Goal: Task Accomplishment & Management: Manage account settings

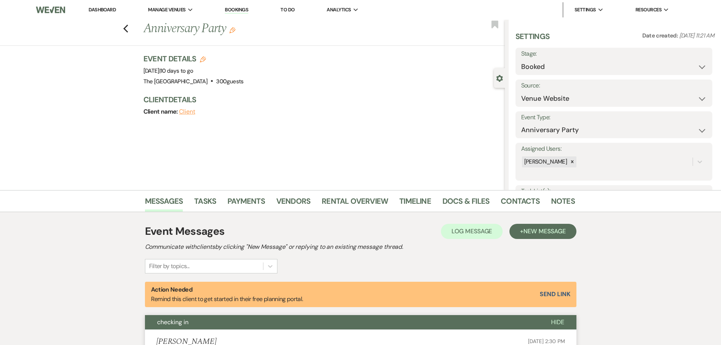
select select "5"
select select "17"
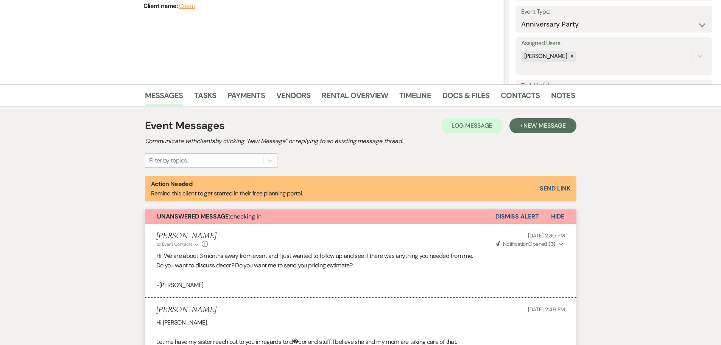
scroll to position [151, 0]
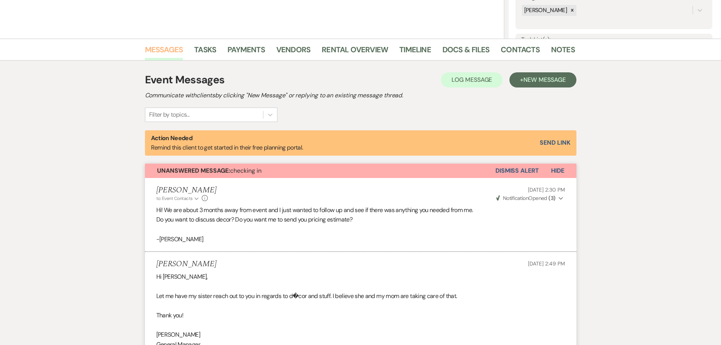
click at [154, 47] on link "Messages" at bounding box center [164, 52] width 38 height 17
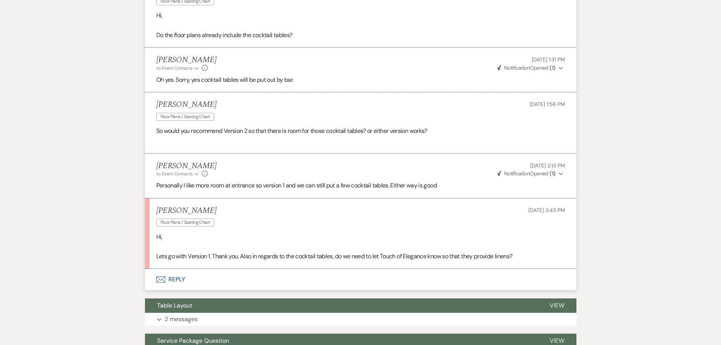
scroll to position [1740, 0]
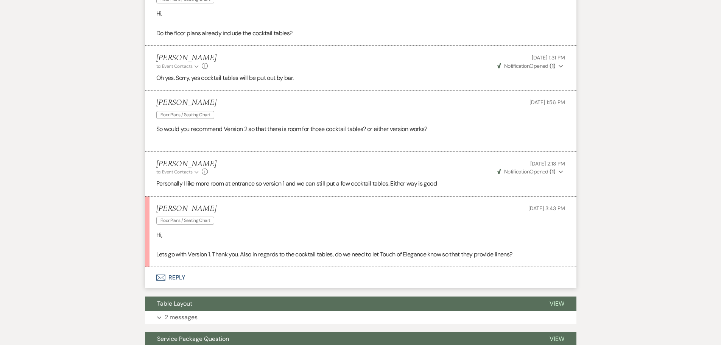
click at [182, 278] on button "Envelope Reply" at bounding box center [360, 277] width 431 height 21
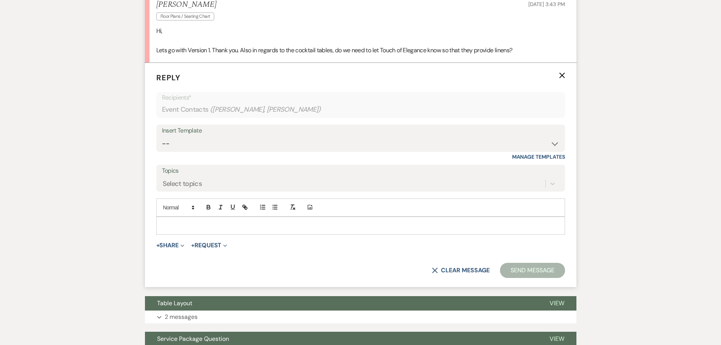
scroll to position [1947, 0]
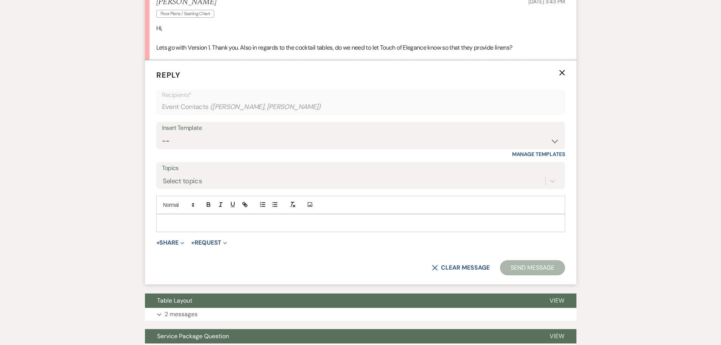
click at [195, 220] on p at bounding box center [360, 223] width 397 height 8
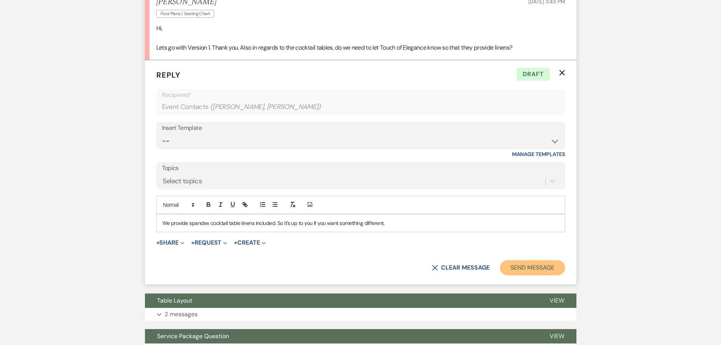
click at [542, 268] on button "Send Message" at bounding box center [532, 267] width 65 height 15
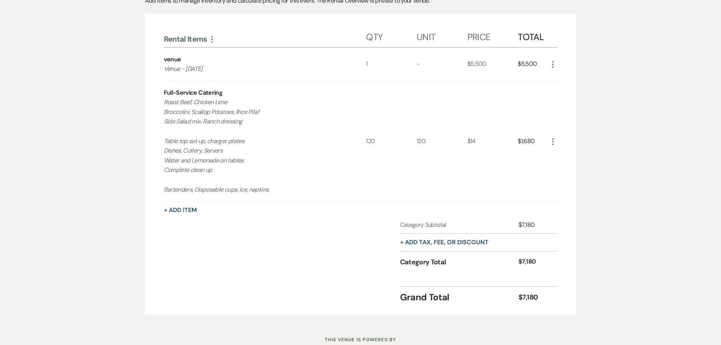
scroll to position [189, 0]
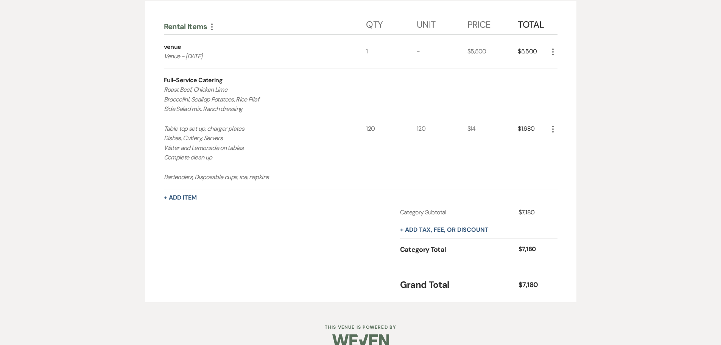
click at [556, 126] on icon "More" at bounding box center [552, 128] width 9 height 9
click at [566, 143] on button "Pencil Edit" at bounding box center [567, 144] width 39 height 12
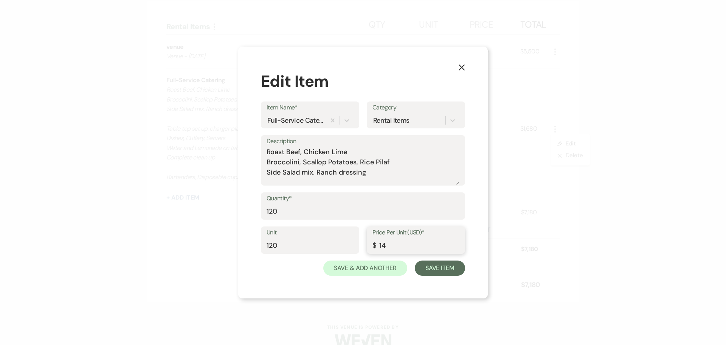
drag, startPoint x: 388, startPoint y: 245, endPoint x: 375, endPoint y: 245, distance: 13.6
click at [375, 245] on div "Price Per Unit (USD)* $ 14" at bounding box center [416, 239] width 98 height 27
type input "39"
click at [448, 269] on button "Save Item" at bounding box center [440, 267] width 50 height 15
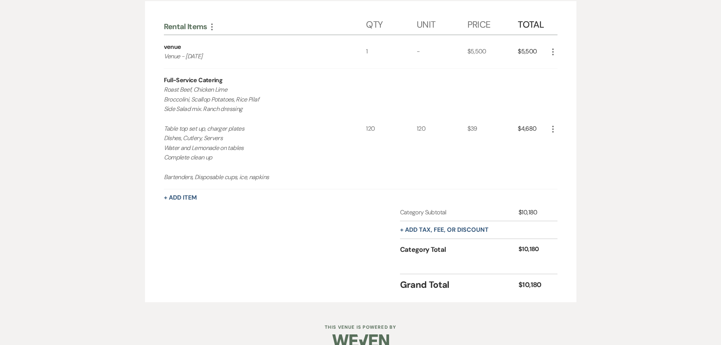
click at [552, 125] on icon "More" at bounding box center [552, 128] width 9 height 9
click at [556, 142] on button "Pencil Edit" at bounding box center [567, 144] width 39 height 12
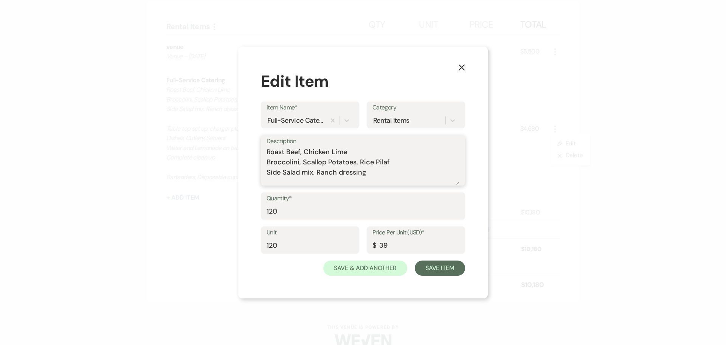
click at [267, 150] on textarea "Roast Beef, Chicken Lime Broccolini, Scallop Potatoes, Rice Pilaf Side Salad mi…" at bounding box center [363, 166] width 193 height 38
click at [437, 269] on button "Save Item" at bounding box center [440, 267] width 50 height 15
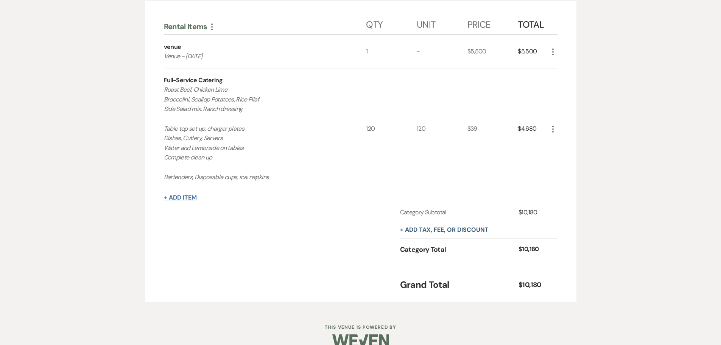
click at [191, 198] on button "+ Add Item" at bounding box center [180, 197] width 33 height 6
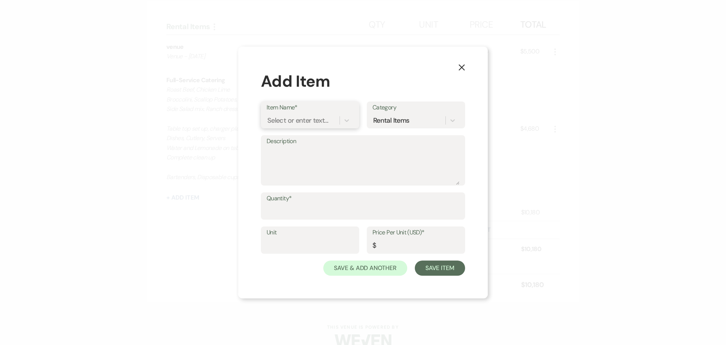
click at [278, 120] on div "Select or enter text..." at bounding box center [297, 120] width 61 height 10
type input "Linens"
click at [463, 68] on use "button" at bounding box center [462, 67] width 6 height 6
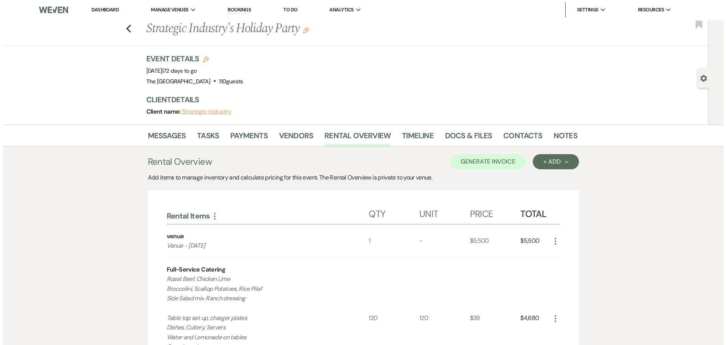
scroll to position [151, 0]
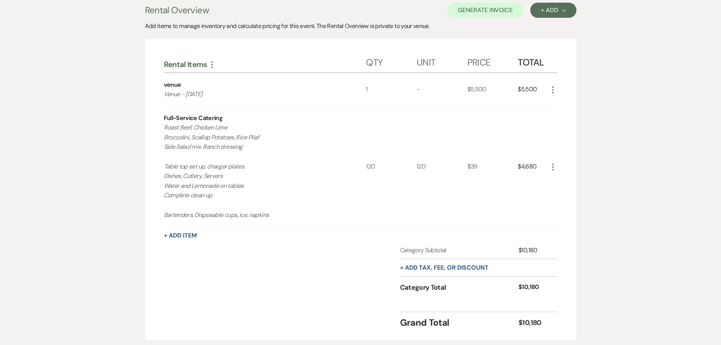
click at [550, 87] on icon "More" at bounding box center [552, 89] width 9 height 9
click at [557, 102] on icon "Pencil" at bounding box center [559, 105] width 5 height 6
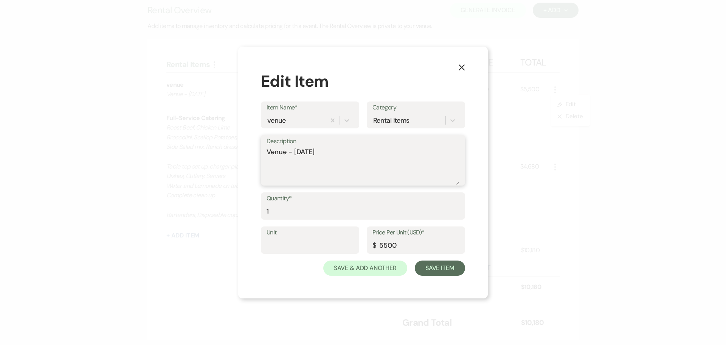
click at [339, 154] on textarea "Venue - [DATE]" at bounding box center [363, 166] width 193 height 38
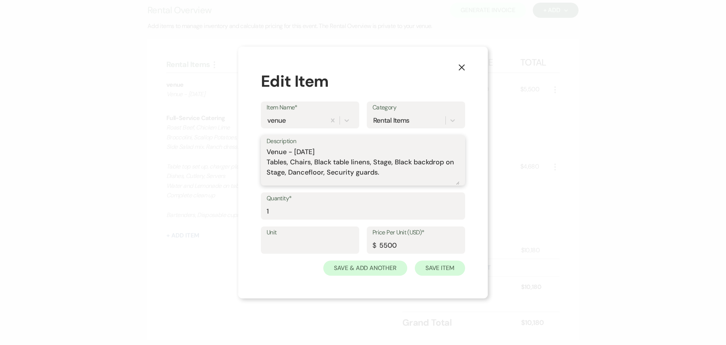
type textarea "Venue - [DATE] Tables, Chairs, Black table linens, Stage, Black backdrop on Sta…"
click at [428, 266] on button "Save Item" at bounding box center [440, 267] width 50 height 15
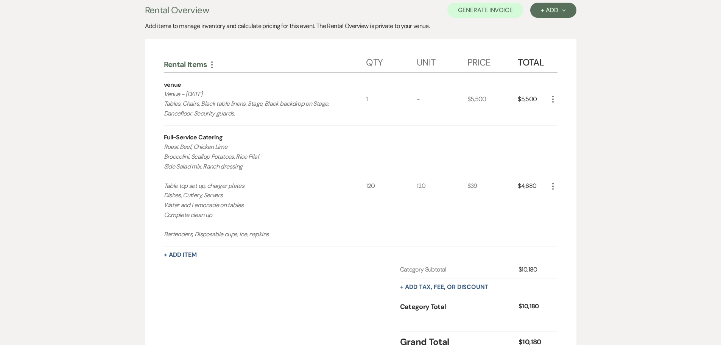
click at [555, 185] on icon "More" at bounding box center [552, 186] width 9 height 9
click at [560, 199] on use "button" at bounding box center [559, 201] width 5 height 5
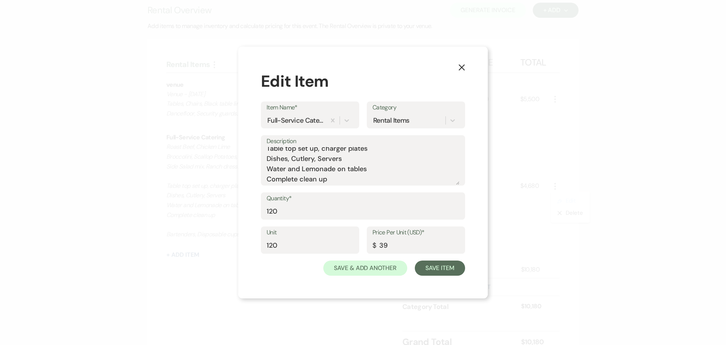
scroll to position [26, 0]
click at [373, 166] on textarea "Roast Beef, Chicken Lime Broccolini, Scallop Potatoes, Rice Pilaf Side Salad mi…" at bounding box center [363, 166] width 193 height 38
click at [387, 165] on textarea "Roast Beef, Chicken Lime Broccolini, Scallop Potatoes, Rice Pilaf Side Salad mi…" at bounding box center [363, 166] width 193 height 38
drag, startPoint x: 290, startPoint y: 174, endPoint x: 303, endPoint y: 174, distance: 13.3
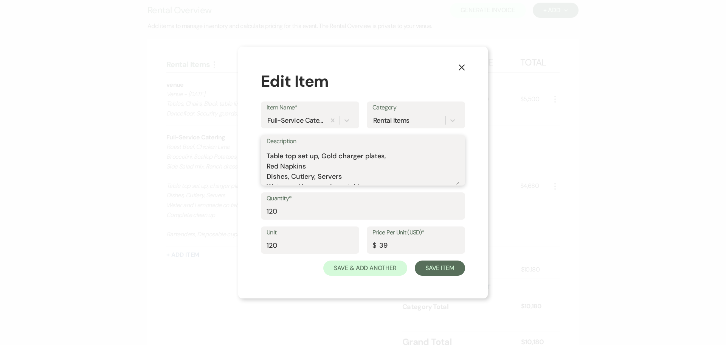
click at [291, 174] on textarea "Roast Beef, Chicken Lime Broccolini, Scallop Potatoes, Rice Pilaf Side Salad mi…" at bounding box center [363, 166] width 193 height 38
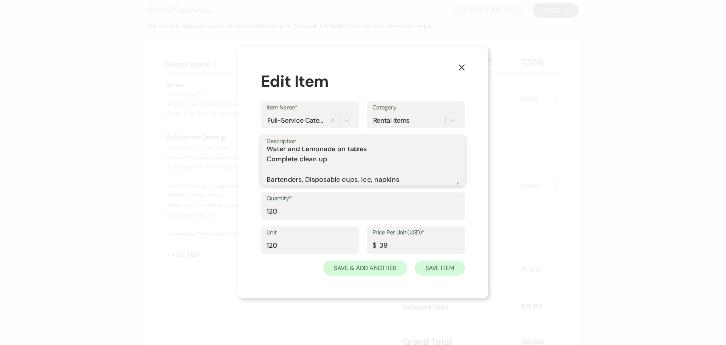
type textarea "Roast Beef, Chicken Lime Broccolini, Scallop Potatoes, Rice Pilaf Side Salad mi…"
click at [448, 269] on button "Save Item" at bounding box center [440, 267] width 50 height 15
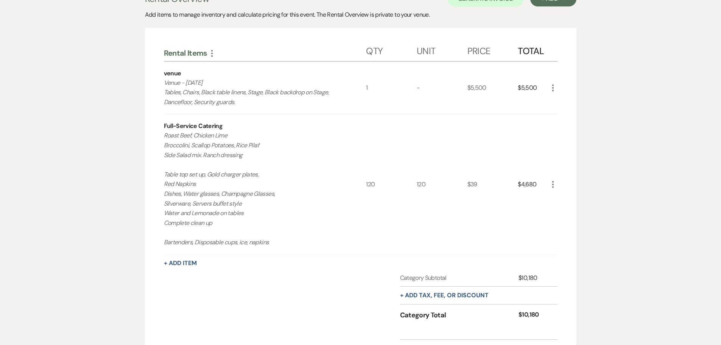
scroll to position [151, 0]
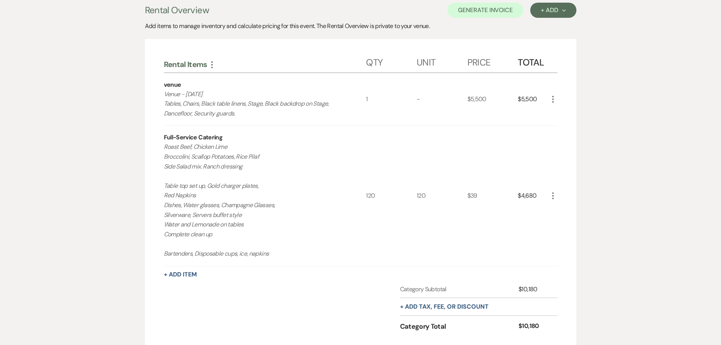
click at [554, 97] on icon "More" at bounding box center [552, 99] width 9 height 9
click at [556, 114] on button "Pencil Edit" at bounding box center [567, 114] width 39 height 12
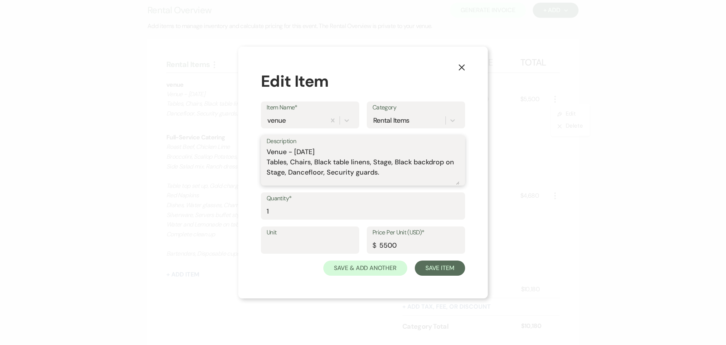
click at [288, 174] on textarea "Venue - [DATE] Tables, Chairs, Black table linens, Stage, Black backdrop on Sta…" at bounding box center [363, 166] width 193 height 38
type textarea "Venue - [DATE] Tables, Chairs, Black table linens, Stage, Black backdrop on Sta…"
click at [453, 271] on button "Save Item" at bounding box center [440, 267] width 50 height 15
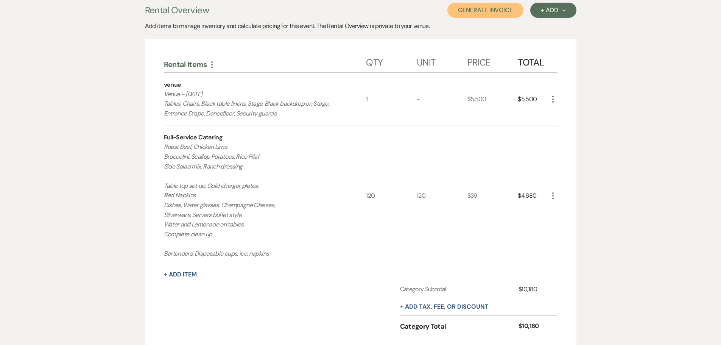
click at [473, 11] on button "Generate Invoice" at bounding box center [485, 10] width 76 height 15
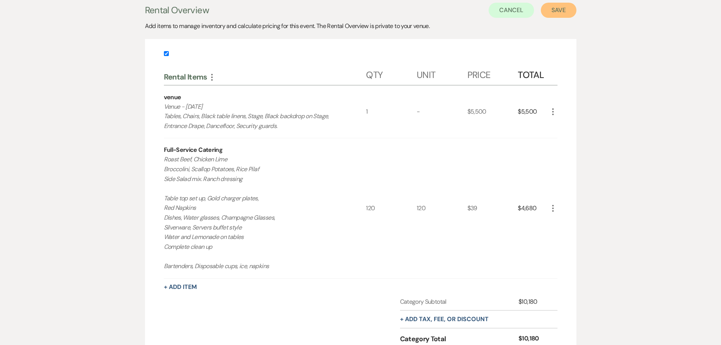
click at [563, 6] on button "Save" at bounding box center [559, 10] width 36 height 15
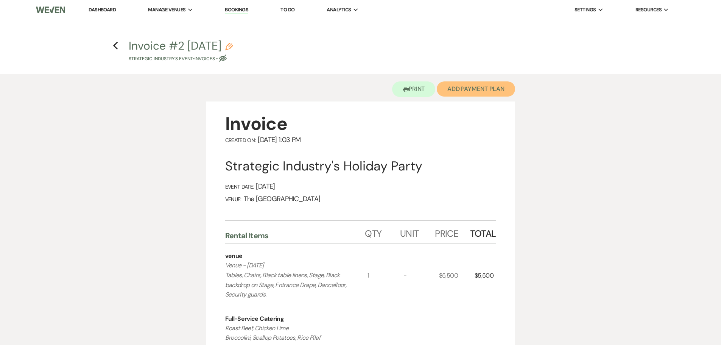
click at [486, 90] on button "Add Payment Plan" at bounding box center [476, 88] width 78 height 15
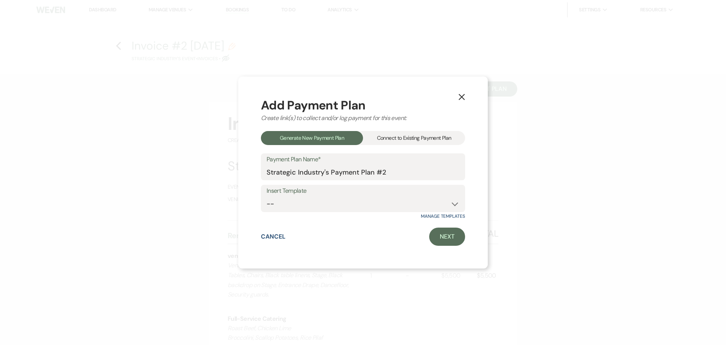
click at [420, 136] on div "Connect to Existing Payment Plan" at bounding box center [414, 138] width 102 height 14
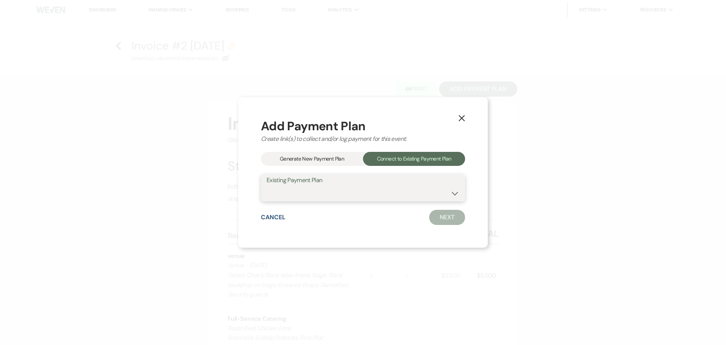
click at [367, 194] on select "Venue 120525" at bounding box center [363, 193] width 193 height 15
select select "22053"
click at [267, 186] on select "Venue 120525" at bounding box center [363, 193] width 193 height 15
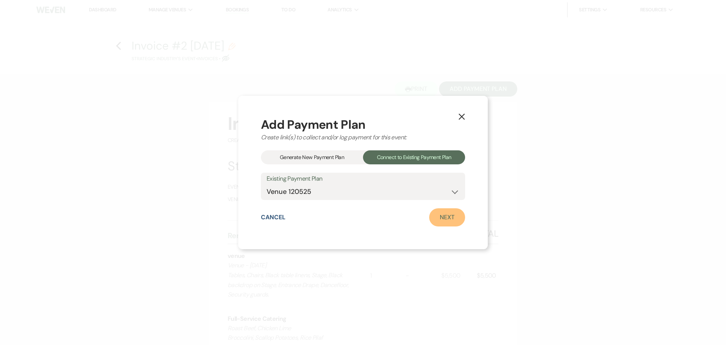
click at [442, 218] on link "Next" at bounding box center [447, 217] width 36 height 18
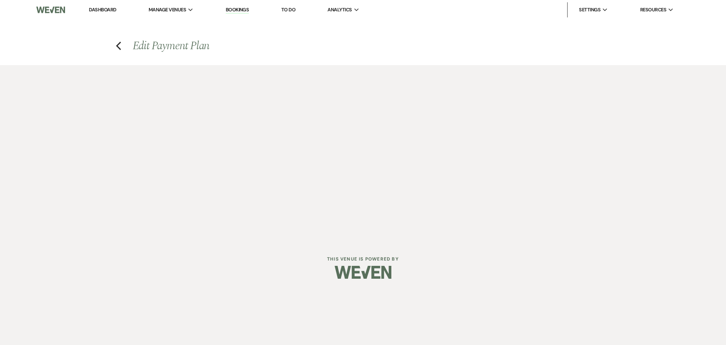
select select "29010"
select select "1"
select select "true"
select select "1"
select select "true"
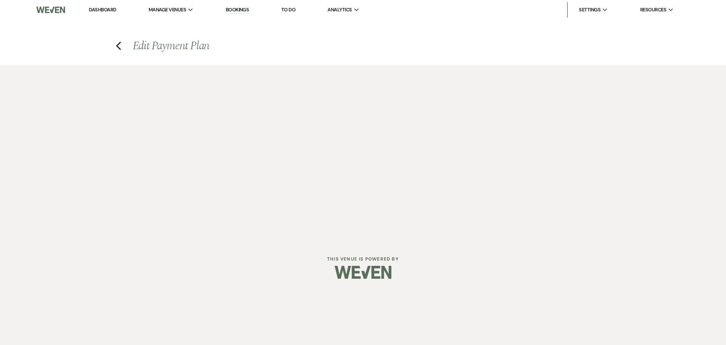
select select "2"
select select "percentage"
select select "true"
select select "client"
select select "weekly"
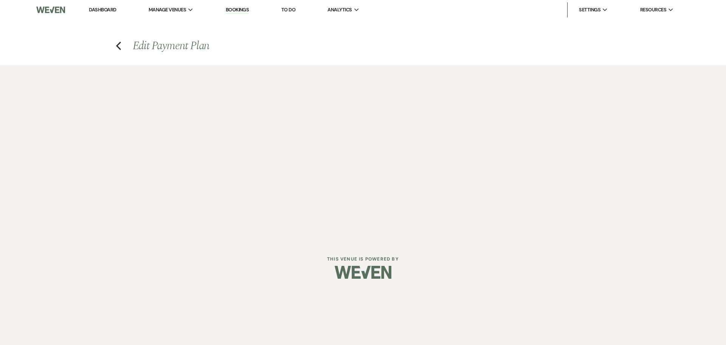
select select "weeks"
select select "complete"
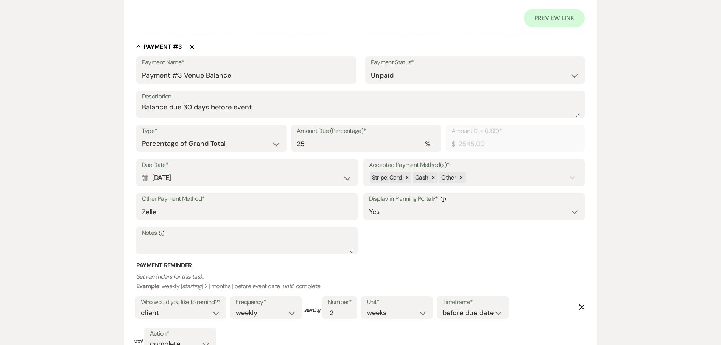
scroll to position [681, 0]
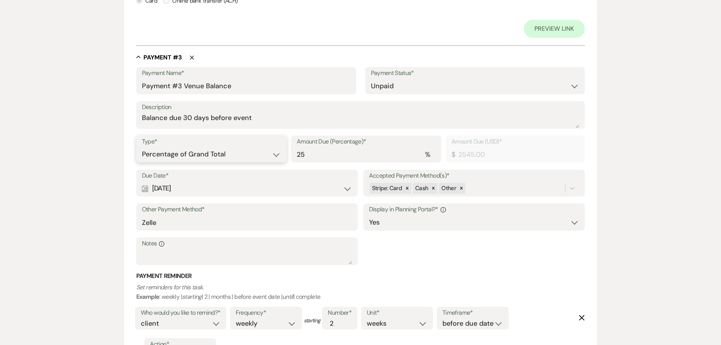
click at [279, 158] on select "Dollar Amount Percentage of Grand Total" at bounding box center [211, 154] width 139 height 15
select select "flat"
click at [142, 147] on select "Dollar Amount Percentage of Grand Total" at bounding box center [211, 154] width 139 height 15
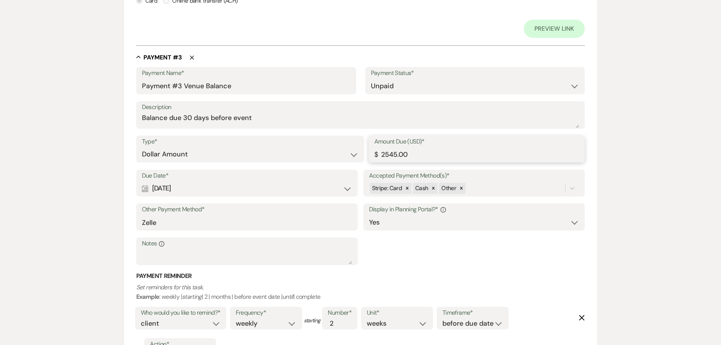
drag, startPoint x: 421, startPoint y: 158, endPoint x: 367, endPoint y: 153, distance: 54.7
click at [367, 153] on div "Type* Dollar Amount Percentage of Grand Total Amount Due (USD)* $ 2545.00" at bounding box center [360, 152] width 449 height 34
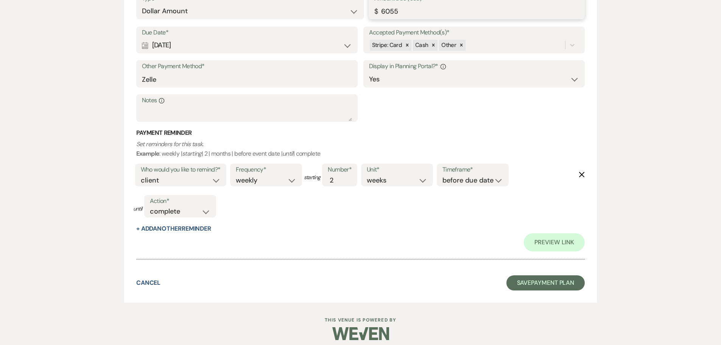
scroll to position [830, 0]
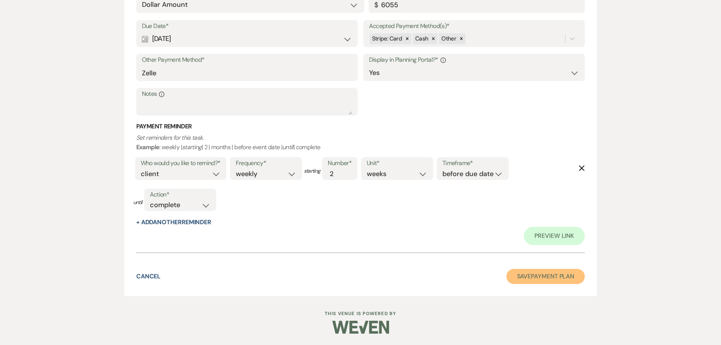
type input "6055.00"
click at [530, 278] on button "Save Payment Plan" at bounding box center [545, 276] width 79 height 15
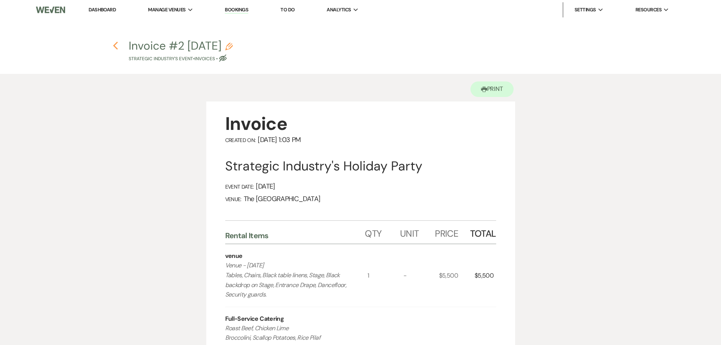
click at [116, 42] on icon "Previous" at bounding box center [116, 45] width 6 height 9
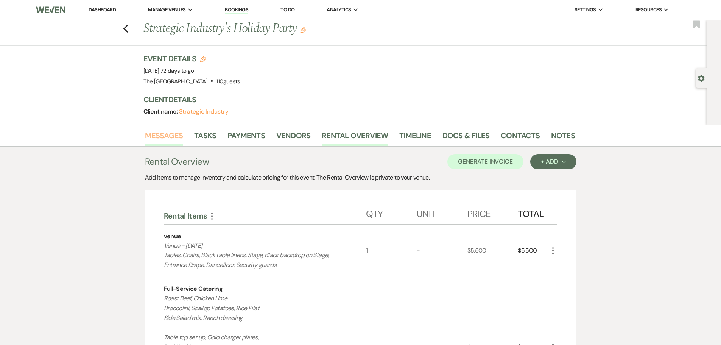
click at [161, 134] on link "Messages" at bounding box center [164, 137] width 38 height 17
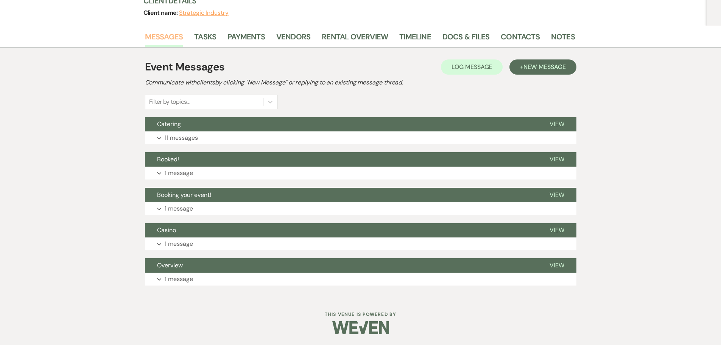
scroll to position [99, 0]
click at [521, 65] on button "+ New Message" at bounding box center [542, 66] width 67 height 15
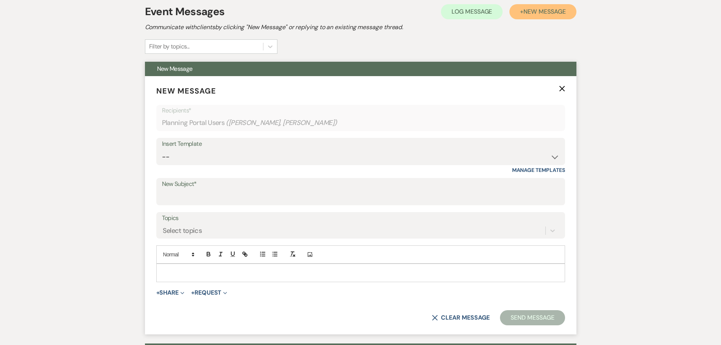
scroll to position [213, 0]
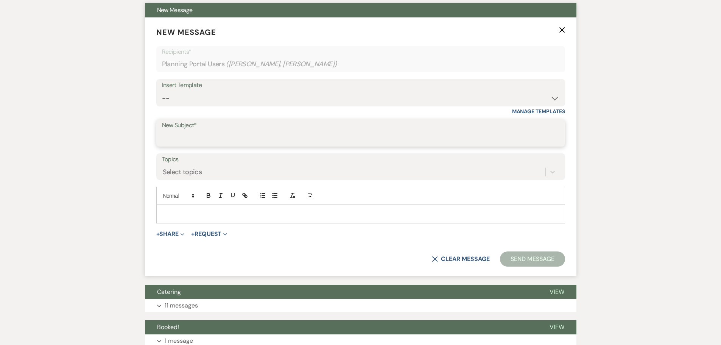
click at [170, 139] on input "New Subject*" at bounding box center [360, 138] width 397 height 15
type input "Updated Invoice"
click at [184, 214] on p at bounding box center [360, 214] width 397 height 8
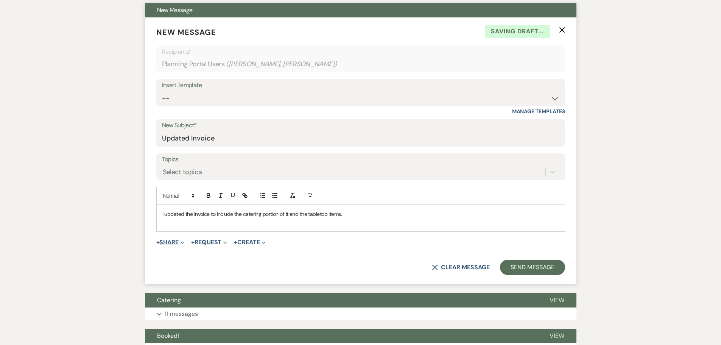
click at [174, 240] on button "+ Share Expand" at bounding box center [170, 242] width 28 height 6
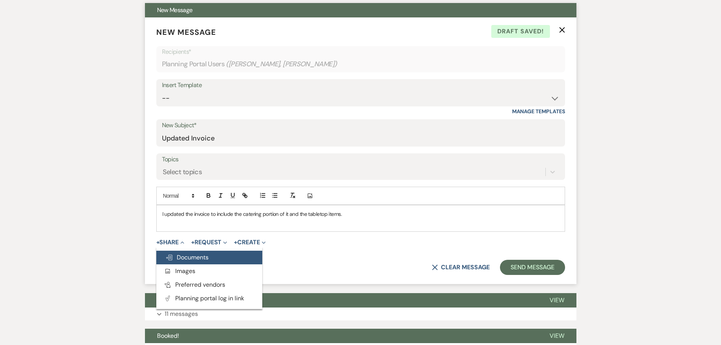
click at [180, 252] on button "Doc Upload Documents" at bounding box center [209, 257] width 106 height 14
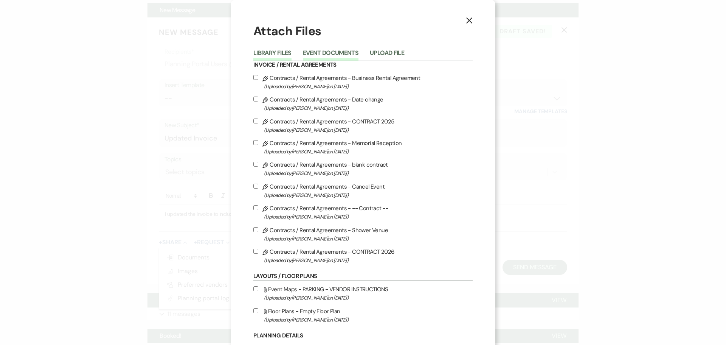
click at [311, 53] on button "Event Documents" at bounding box center [331, 55] width 56 height 11
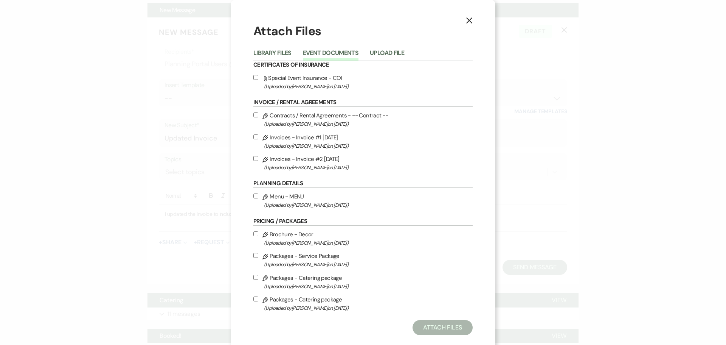
click at [255, 158] on input "Pencil Invoices - Invoice #2 [DATE] (Uploaded by [PERSON_NAME] on [DATE] )" at bounding box center [255, 158] width 5 height 5
checkbox input "true"
click at [435, 330] on button "Attach Files" at bounding box center [443, 327] width 60 height 15
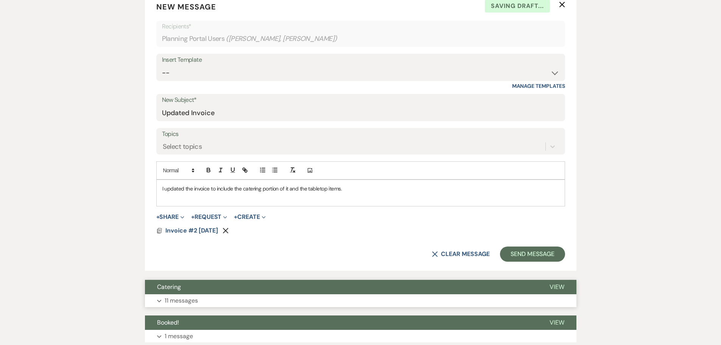
scroll to position [250, 0]
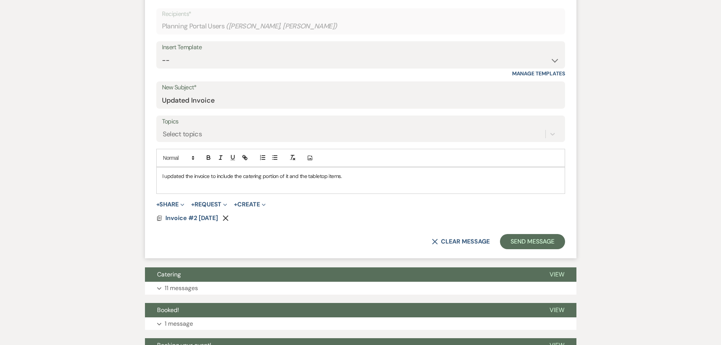
click at [161, 176] on div "I updated the invoice to include the catering portion of it and the tabletop it…" at bounding box center [361, 180] width 408 height 26
click at [386, 182] on p at bounding box center [360, 184] width 397 height 8
click at [518, 243] on button "Send Message" at bounding box center [532, 241] width 65 height 15
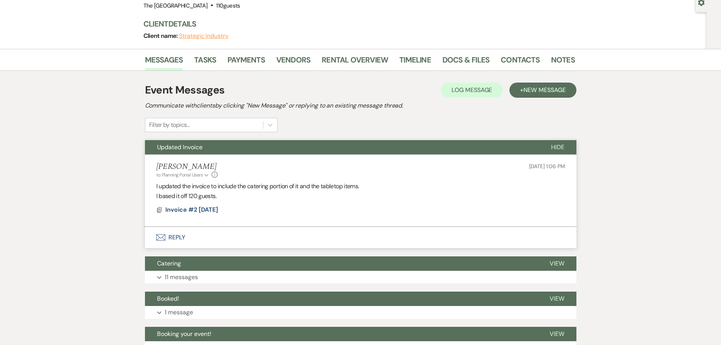
scroll to position [0, 0]
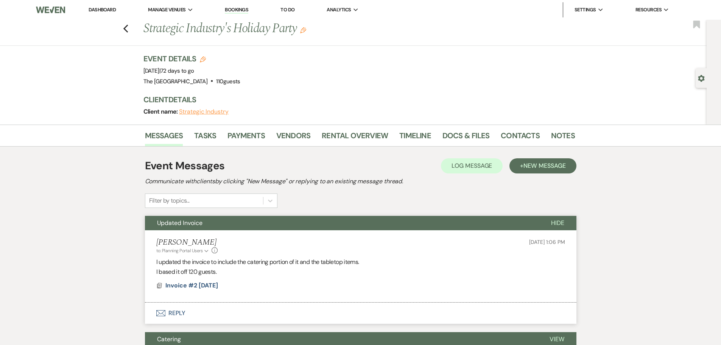
click at [101, 9] on link "Dashboard" at bounding box center [102, 9] width 27 height 6
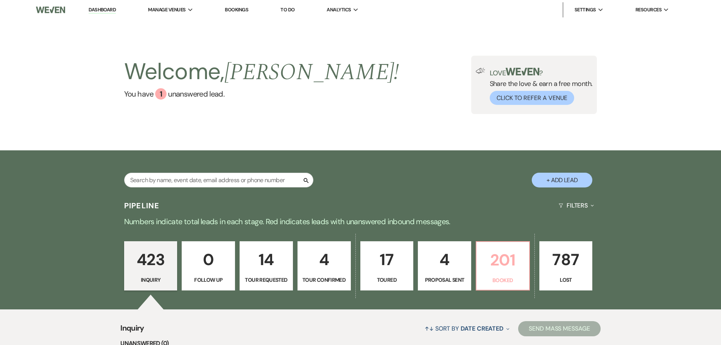
click at [504, 275] on link "201 Booked" at bounding box center [503, 265] width 54 height 49
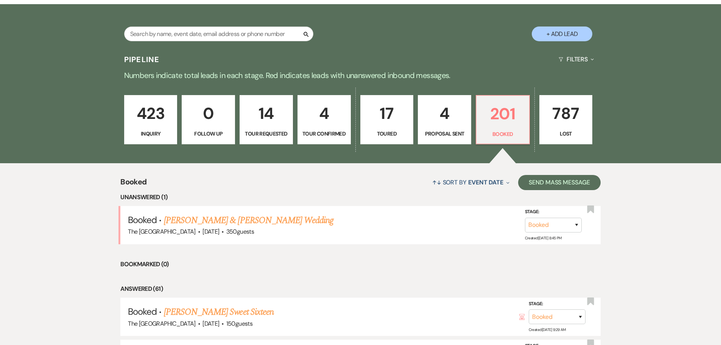
scroll to position [151, 0]
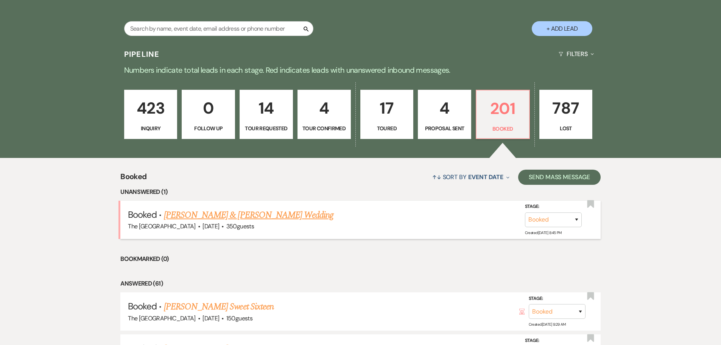
click at [230, 214] on link "[PERSON_NAME] & [PERSON_NAME] Wedding" at bounding box center [249, 215] width 170 height 14
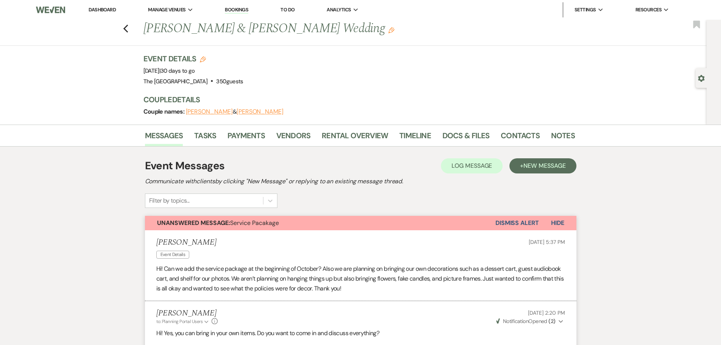
click at [114, 11] on link "Dashboard" at bounding box center [102, 9] width 27 height 6
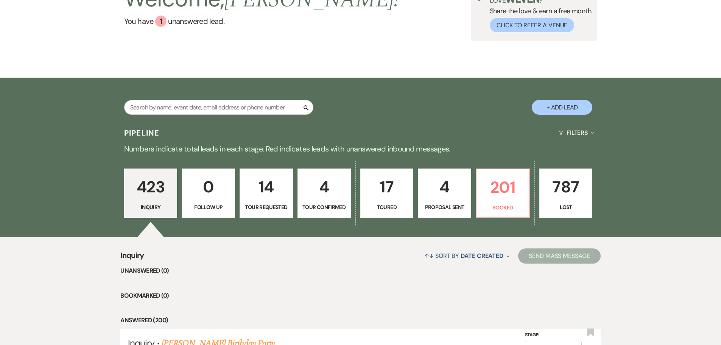
scroll to position [189, 0]
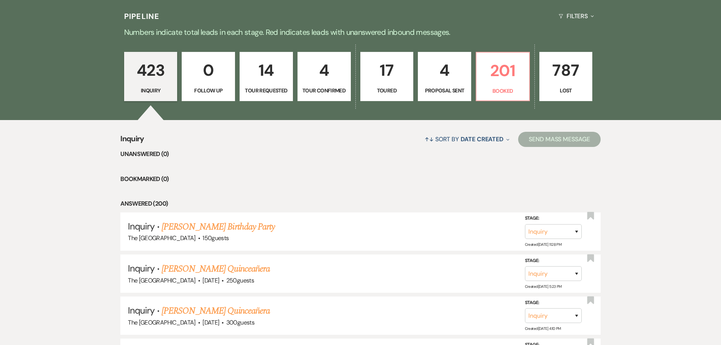
click at [435, 79] on p "4" at bounding box center [445, 70] width 44 height 25
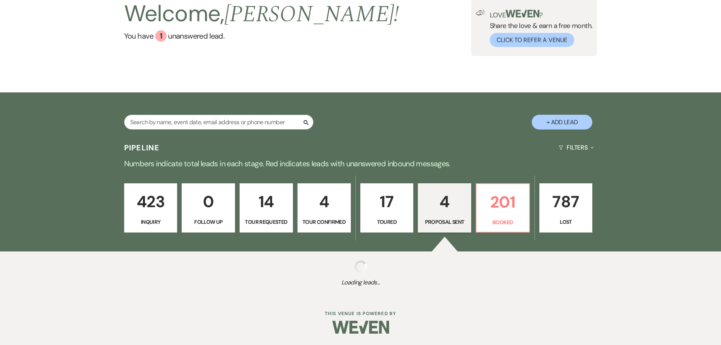
select select "6"
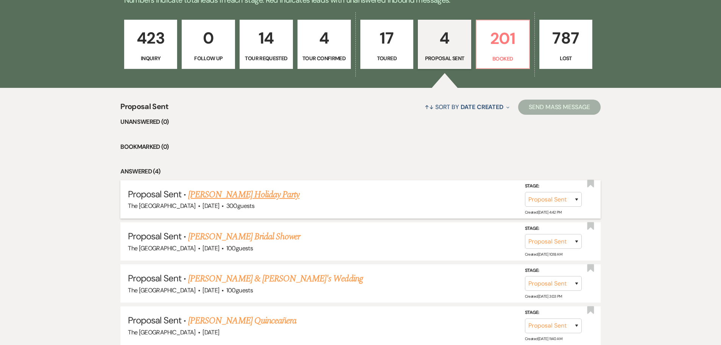
scroll to position [265, 0]
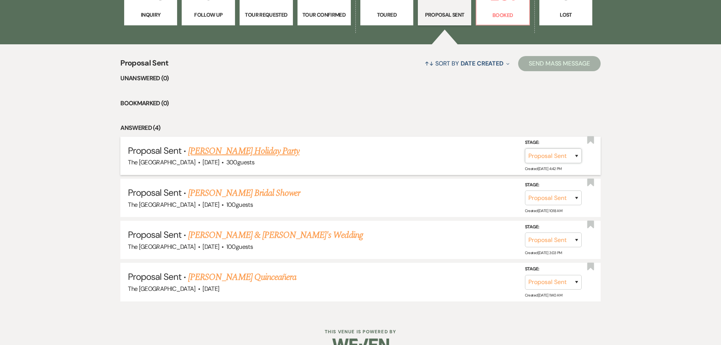
click at [536, 151] on select "Inquiry Follow Up Tour Requested Tour Confirmed Toured Proposal Sent Booked Lost" at bounding box center [553, 155] width 57 height 15
select select "8"
click at [525, 148] on select "Inquiry Follow Up Tour Requested Tour Confirmed Toured Proposal Sent Booked Lost" at bounding box center [553, 155] width 57 height 15
click at [475, 154] on select "Booked Elsewhere Budget Date Unavailable No Response Not a Good Match Capacity …" at bounding box center [446, 155] width 65 height 15
select select "5"
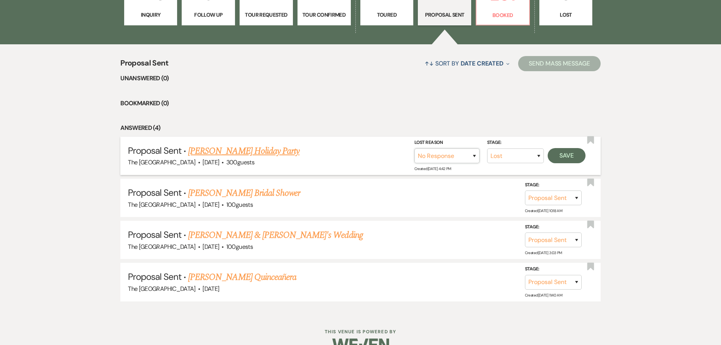
click at [414, 148] on select "Booked Elsewhere Budget Date Unavailable No Response Not a Good Match Capacity …" at bounding box center [446, 155] width 65 height 15
click at [564, 156] on button "Save" at bounding box center [566, 155] width 38 height 15
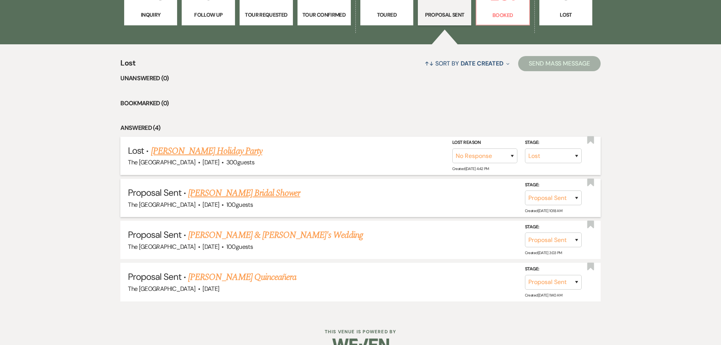
scroll to position [241, 0]
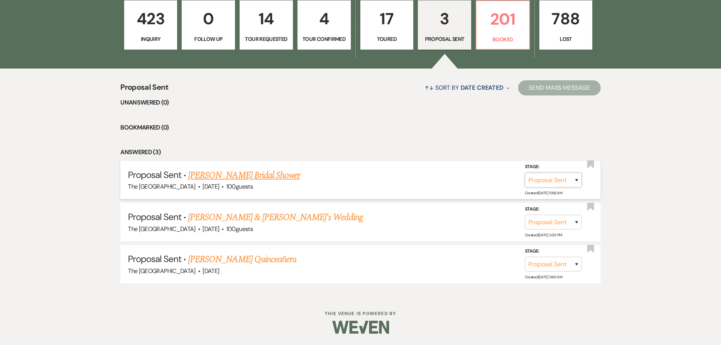
click at [558, 177] on select "Inquiry Follow Up Tour Requested Tour Confirmed Toured Proposal Sent Booked Lost" at bounding box center [553, 180] width 57 height 15
select select "8"
click at [525, 173] on select "Inquiry Follow Up Tour Requested Tour Confirmed Toured Proposal Sent Booked Lost" at bounding box center [553, 180] width 57 height 15
click at [476, 181] on select "Booked Elsewhere Budget Date Unavailable No Response Not a Good Match Capacity …" at bounding box center [446, 180] width 65 height 15
select select "5"
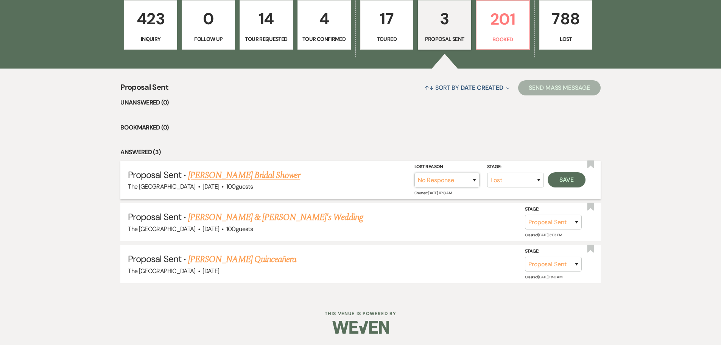
click at [414, 173] on select "Booked Elsewhere Budget Date Unavailable No Response Not a Good Match Capacity …" at bounding box center [446, 180] width 65 height 15
click at [569, 181] on button "Save" at bounding box center [566, 179] width 38 height 15
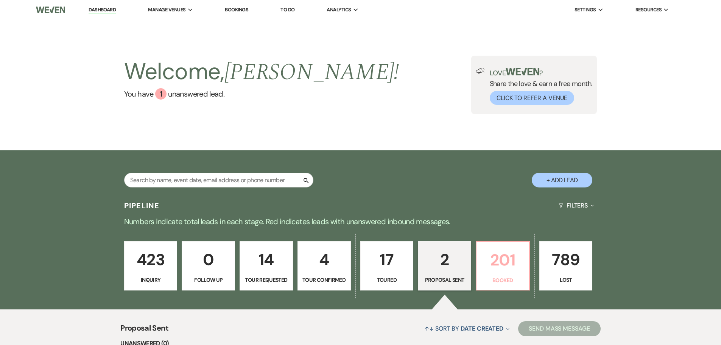
scroll to position [151, 0]
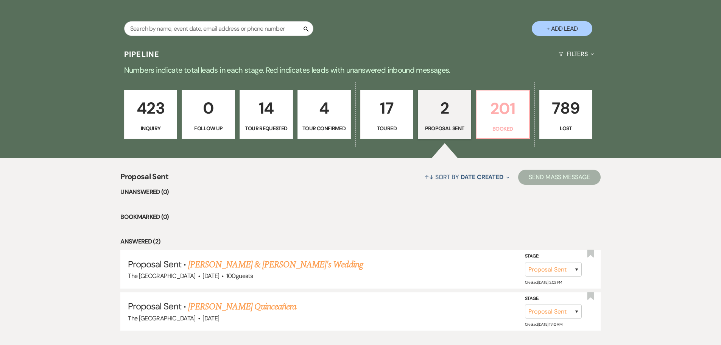
click at [502, 115] on p "201" at bounding box center [503, 108] width 44 height 25
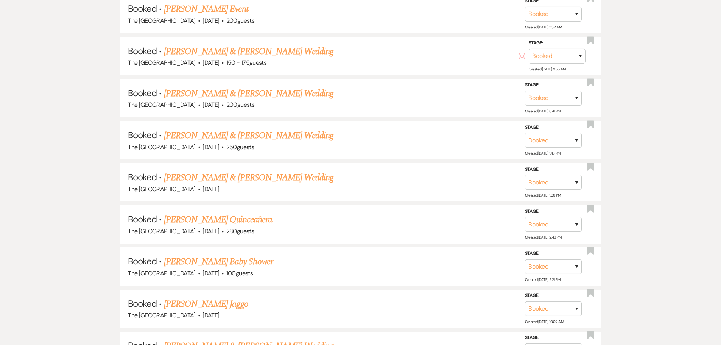
scroll to position [795, 0]
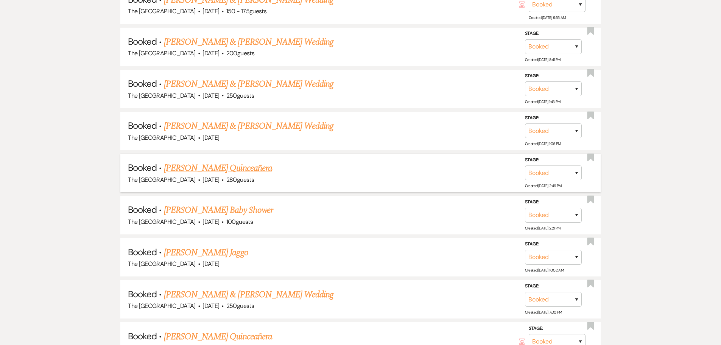
click at [244, 168] on link "[PERSON_NAME] Quinceañera" at bounding box center [218, 168] width 108 height 14
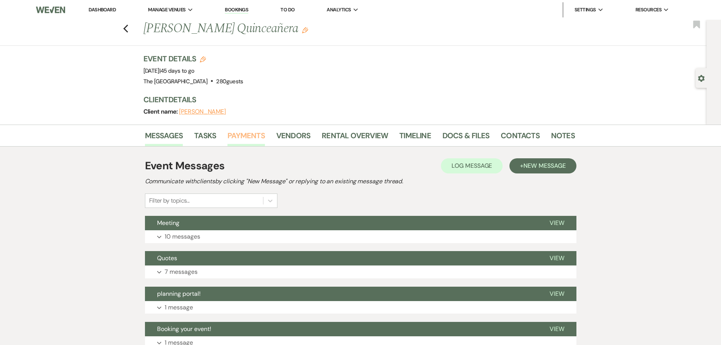
click at [250, 134] on link "Payments" at bounding box center [245, 137] width 37 height 17
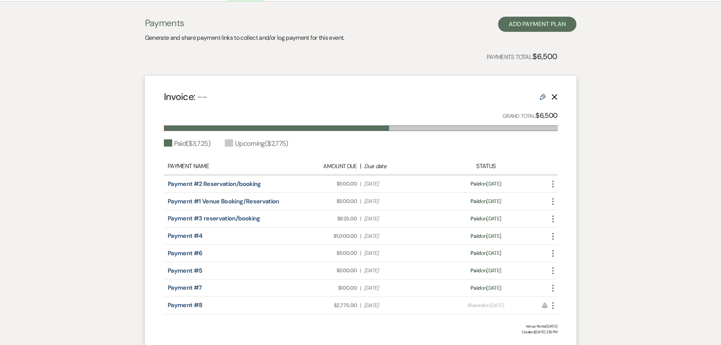
scroll to position [189, 0]
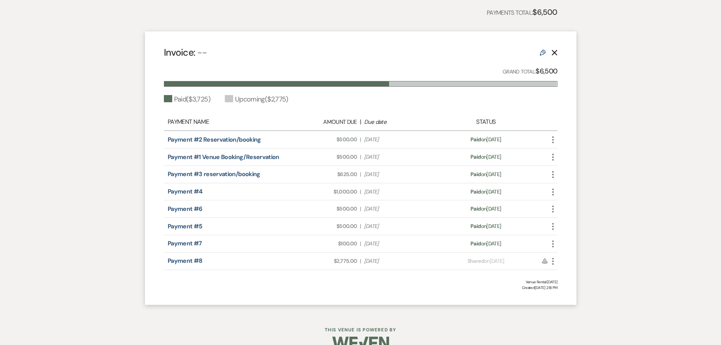
click at [541, 51] on icon "Edit" at bounding box center [543, 53] width 6 height 6
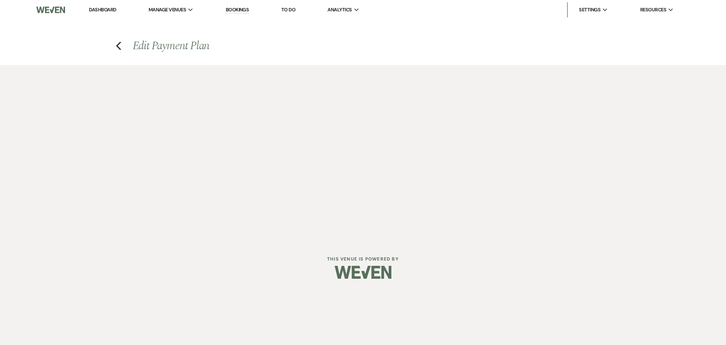
select select "1"
select select "true"
select select "1"
select select "true"
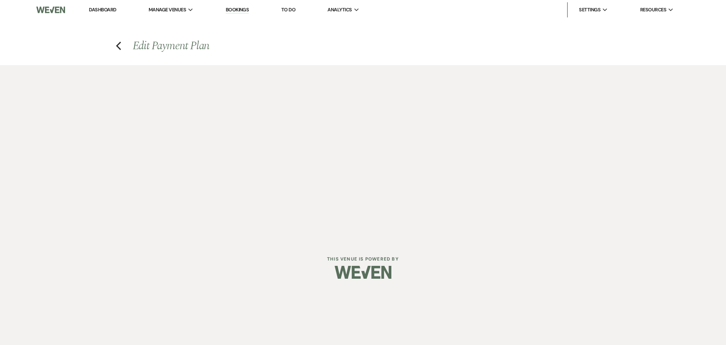
select select "1"
select select "true"
select select "1"
select select "true"
select select "2"
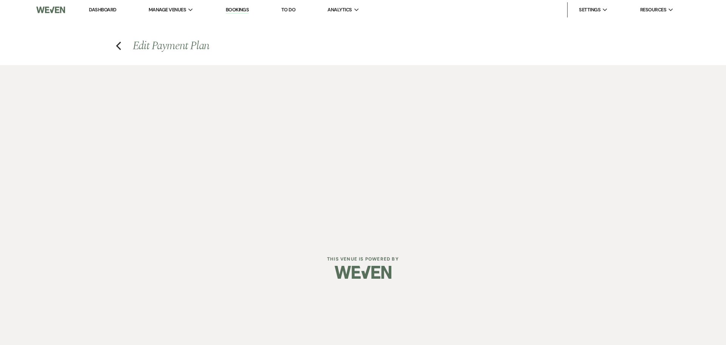
select select "flat"
select select "true"
select select "client"
select select "weeks"
select select "1"
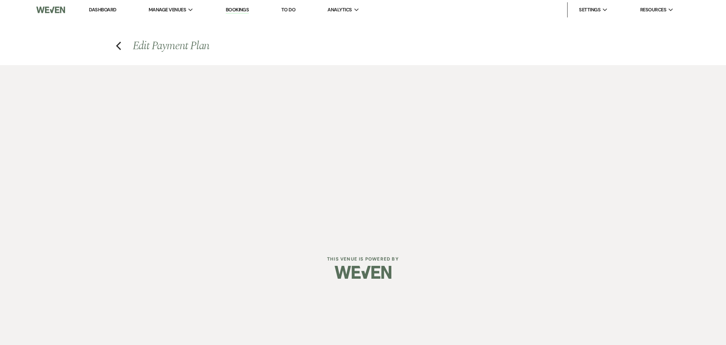
select select "true"
select select "1"
select select "true"
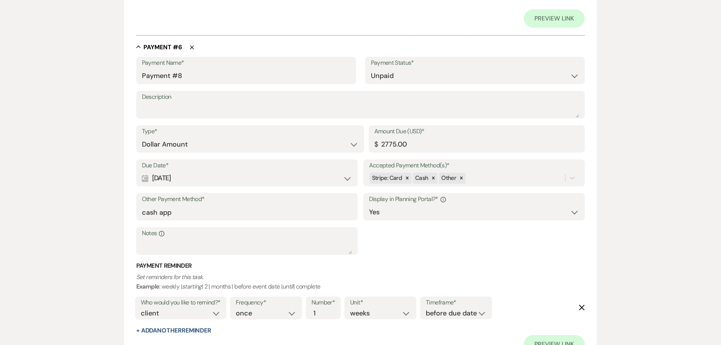
scroll to position [1665, 0]
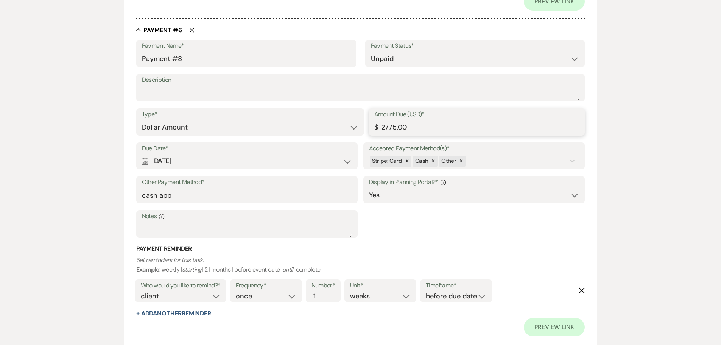
drag, startPoint x: 409, startPoint y: 127, endPoint x: 376, endPoint y: 127, distance: 32.9
click at [376, 127] on div "Amount Due (USD)* $ 2775.00" at bounding box center [477, 121] width 216 height 27
type input "291.00"
click at [416, 62] on select "Paid Unpaid" at bounding box center [475, 58] width 208 height 15
select select "1"
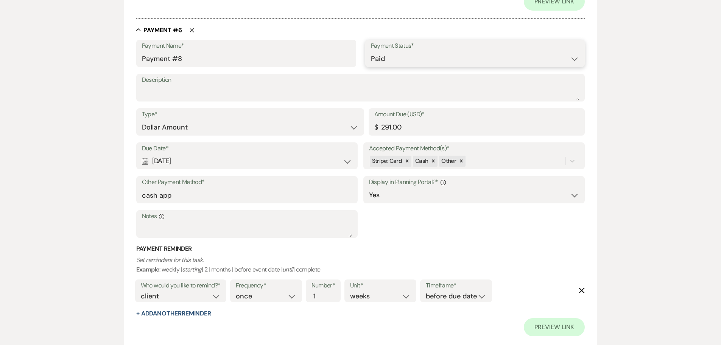
click at [371, 51] on select "Paid Unpaid" at bounding box center [475, 58] width 208 height 15
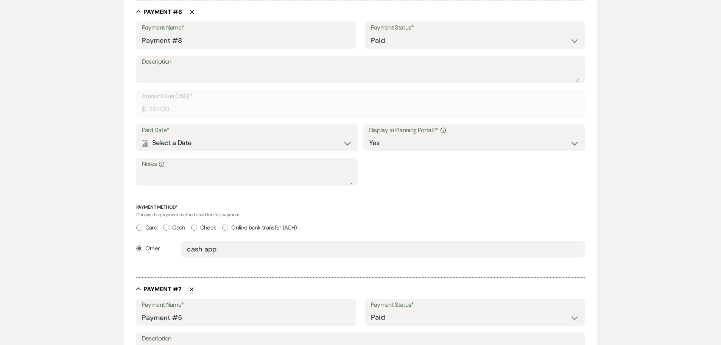
click at [216, 148] on div "Calendar Select a Date Expand" at bounding box center [247, 142] width 210 height 15
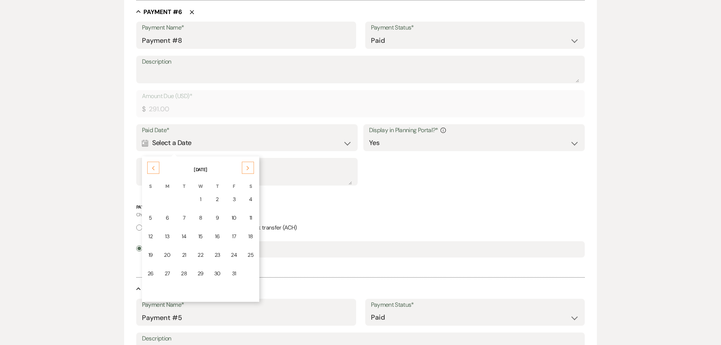
click at [153, 170] on icon "Previous" at bounding box center [153, 168] width 4 height 5
click at [184, 255] on div "23" at bounding box center [183, 255] width 6 height 8
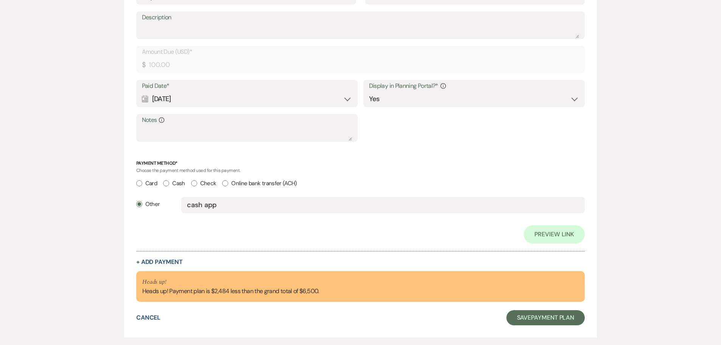
scroll to position [2359, 0]
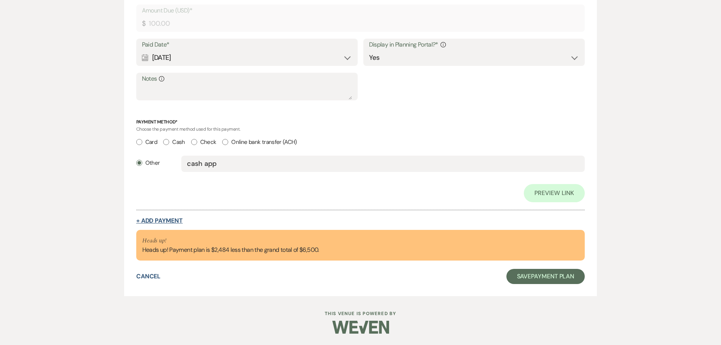
click at [169, 219] on button "+ Add Payment" at bounding box center [159, 221] width 47 height 6
select select "2"
select select "flat"
select select "true"
select select "client"
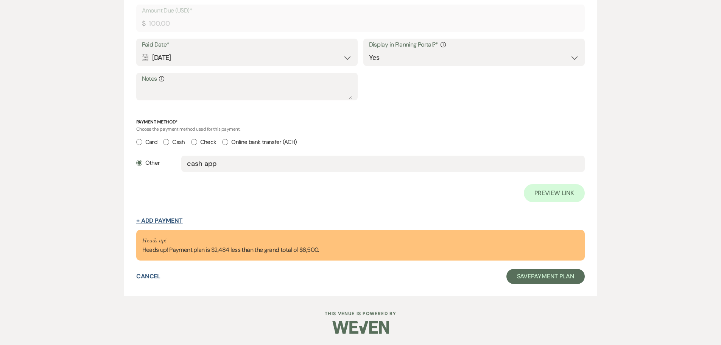
select select "weeks"
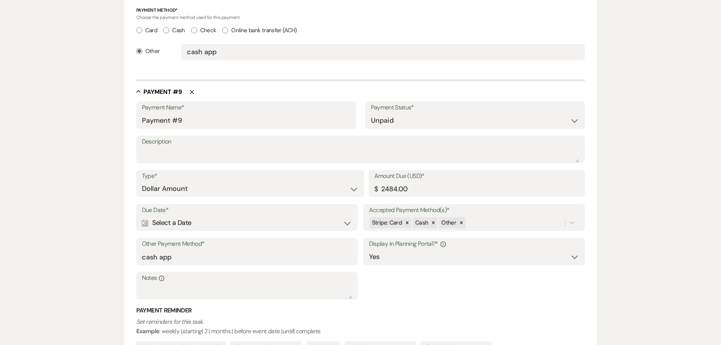
scroll to position [2345, 0]
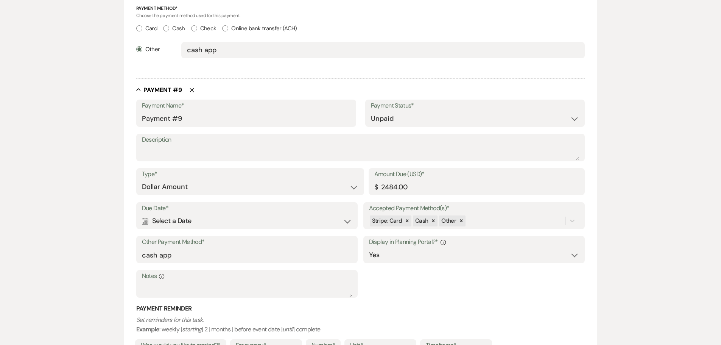
click at [346, 219] on div "Calendar Select a Date Expand" at bounding box center [247, 220] width 210 height 15
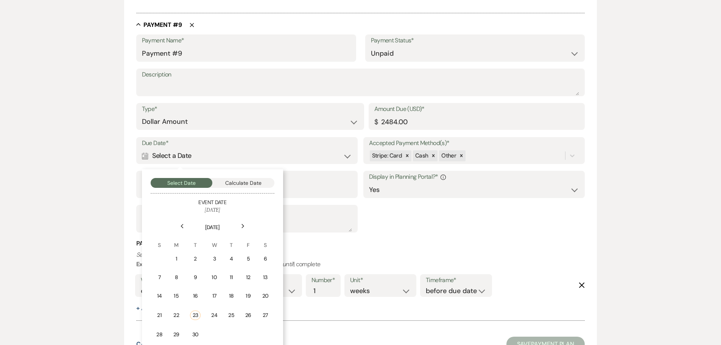
scroll to position [2421, 0]
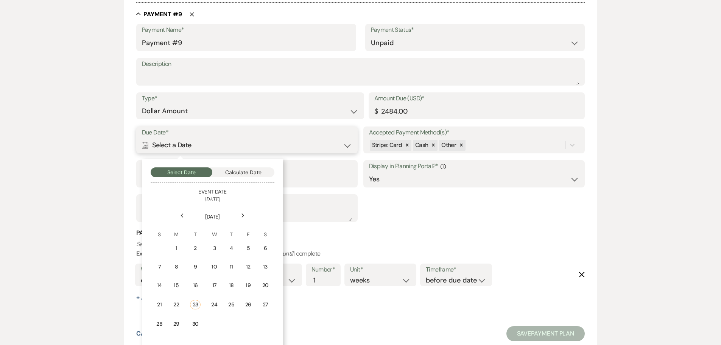
click at [247, 171] on button "Calculate Date" at bounding box center [243, 172] width 62 height 10
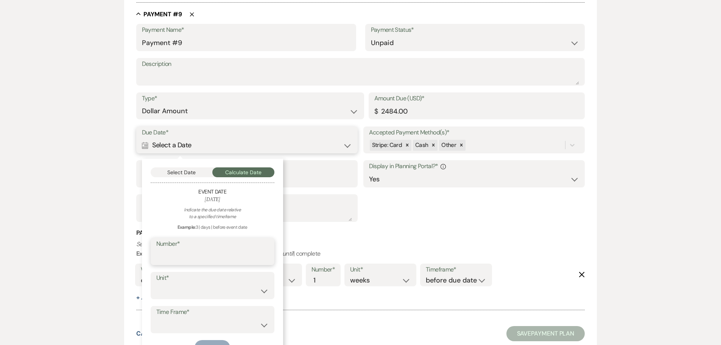
click at [193, 252] on input "Number*" at bounding box center [212, 256] width 112 height 15
type input "30"
click at [201, 287] on select "days weeks months" at bounding box center [212, 290] width 112 height 15
select select "day"
click at [156, 283] on select "days weeks months" at bounding box center [212, 290] width 112 height 15
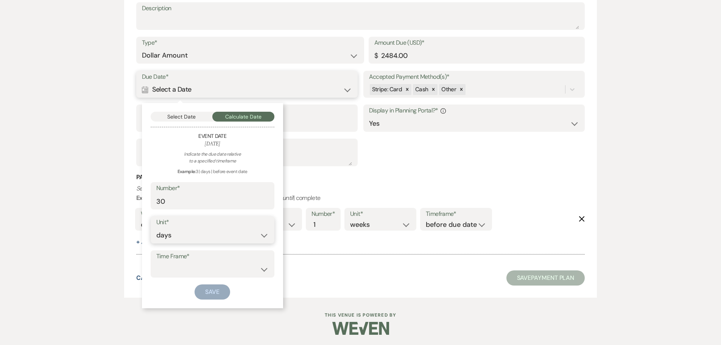
scroll to position [2477, 0]
drag, startPoint x: 193, startPoint y: 264, endPoint x: 190, endPoint y: 274, distance: 10.9
click at [193, 264] on select "before event date after event date after event is booked after [DATE] date" at bounding box center [212, 268] width 112 height 15
select select "beforeEventDate"
click at [156, 261] on select "before event date after event date after event is booked after [DATE] date" at bounding box center [212, 268] width 112 height 15
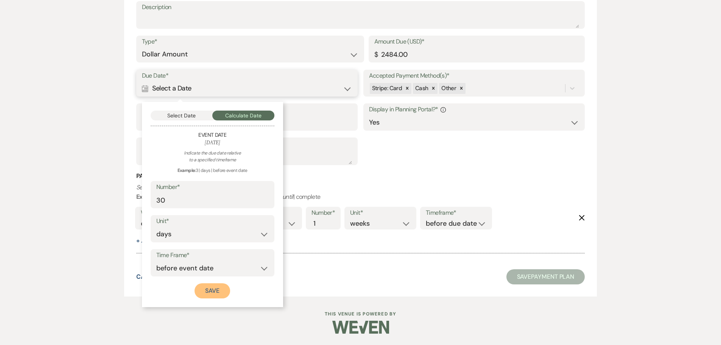
click at [214, 291] on button "Save" at bounding box center [212, 290] width 36 height 15
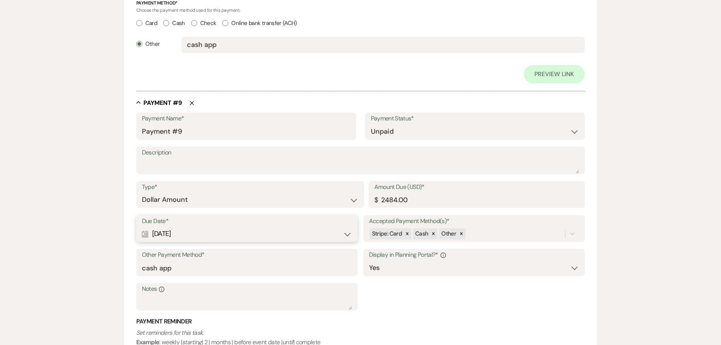
scroll to position [2623, 0]
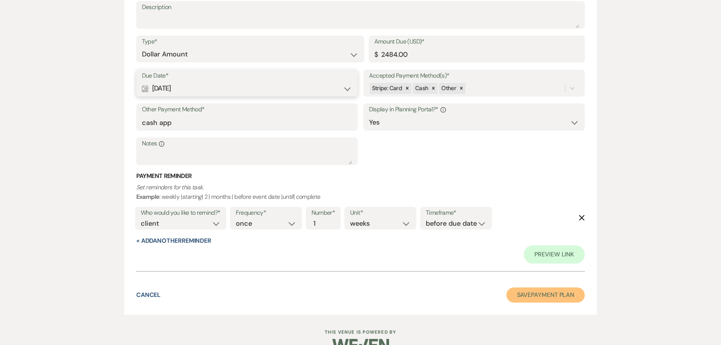
click at [519, 296] on button "Save Payment Plan" at bounding box center [545, 294] width 79 height 15
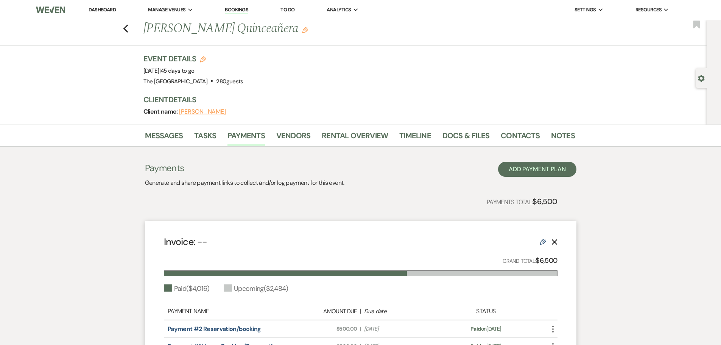
click at [113, 12] on link "Dashboard" at bounding box center [102, 9] width 27 height 6
